Goal: Navigation & Orientation: Find specific page/section

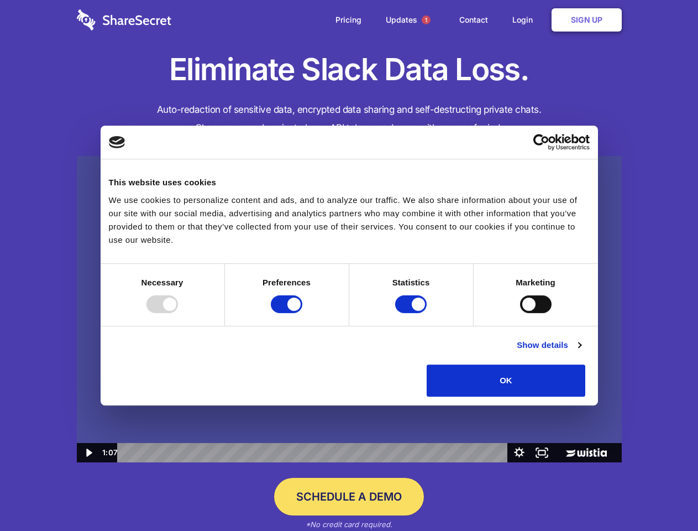
click at [349, 265] on img at bounding box center [349, 309] width 545 height 307
click at [178, 313] on div at bounding box center [161, 304] width 31 height 18
click at [302, 313] on input "Preferences" at bounding box center [286, 304] width 31 height 18
checkbox input "false"
click at [412, 313] on input "Statistics" at bounding box center [410, 304] width 31 height 18
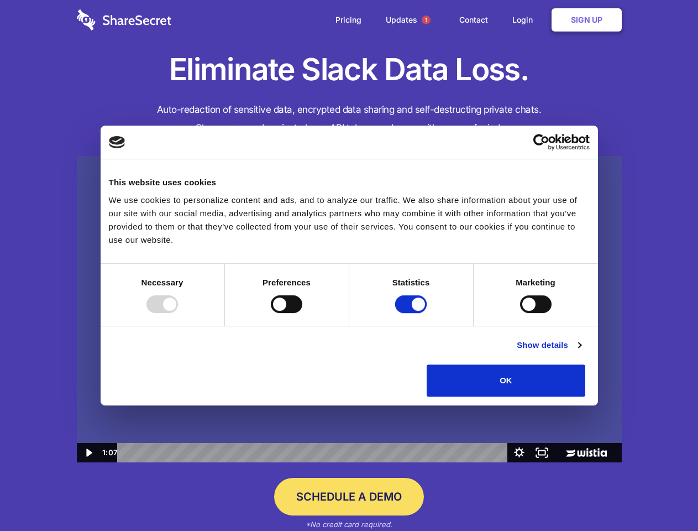
checkbox input "false"
click at [520, 313] on input "Marketing" at bounding box center [535, 304] width 31 height 18
checkbox input "true"
click at [581, 351] on link "Show details" at bounding box center [549, 344] width 64 height 13
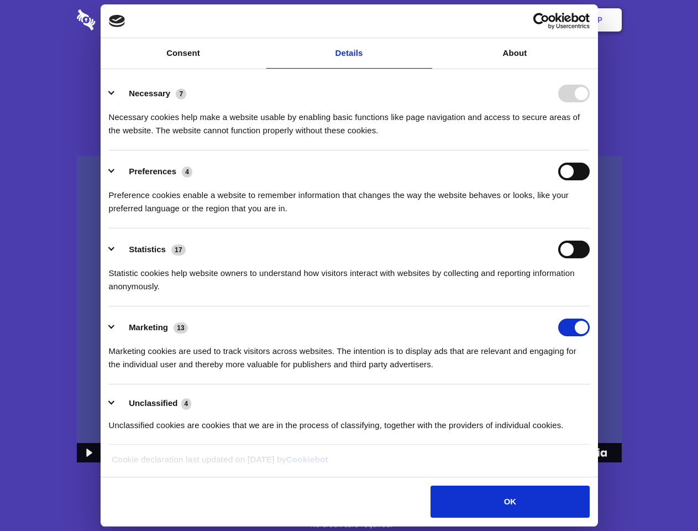
click at [590, 137] on div "Necessary cookies help make a website usable by enabling basic functions like p…" at bounding box center [349, 119] width 481 height 35
click at [426, 20] on span "1" at bounding box center [426, 19] width 9 height 9
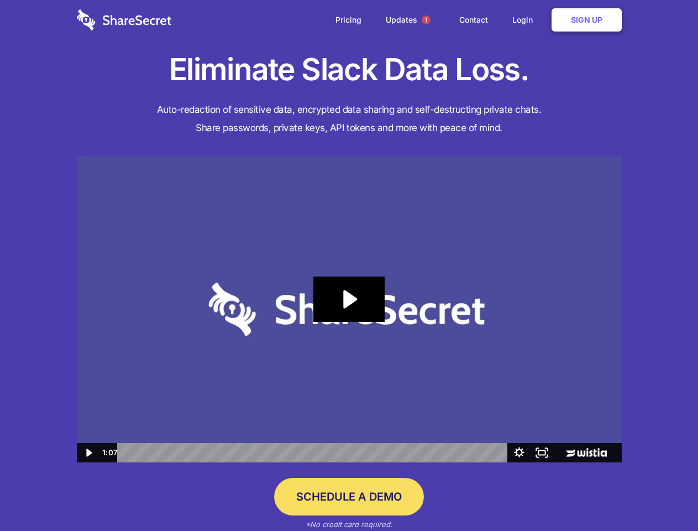
click at [349, 309] on icon "Play Video: Sharesecret Slack Extension" at bounding box center [348, 298] width 71 height 45
